Goal: Check status: Check status

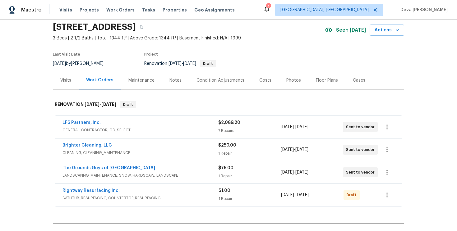
scroll to position [22, 0]
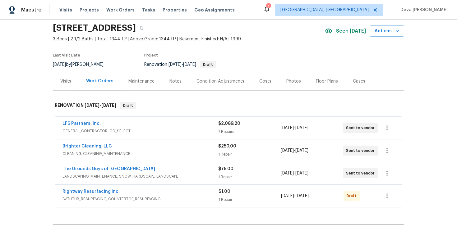
click at [73, 83] on div "Visits" at bounding box center [66, 81] width 26 height 18
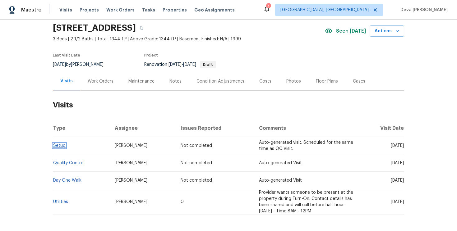
click at [62, 145] on link "Setup" at bounding box center [59, 146] width 12 height 4
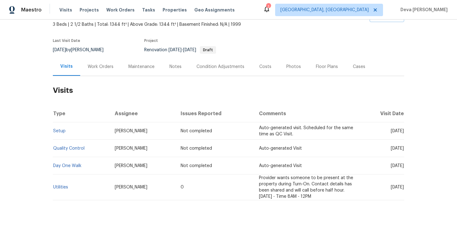
scroll to position [48, 0]
